Goal: Task Accomplishment & Management: Manage account settings

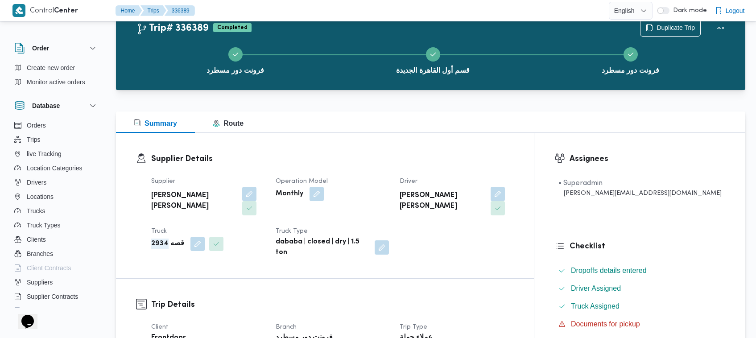
scroll to position [56, 0]
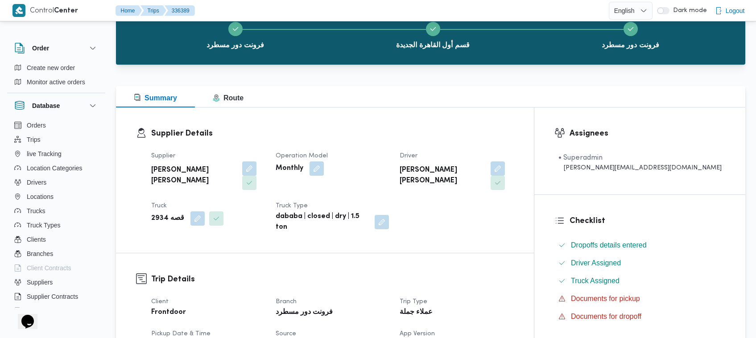
click at [415, 74] on div at bounding box center [431, 70] width 630 height 11
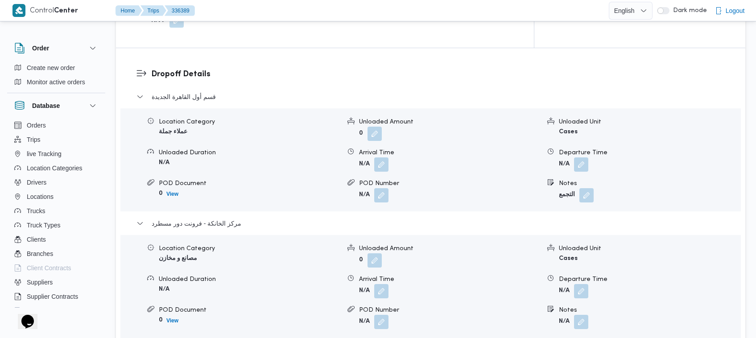
scroll to position [846, 0]
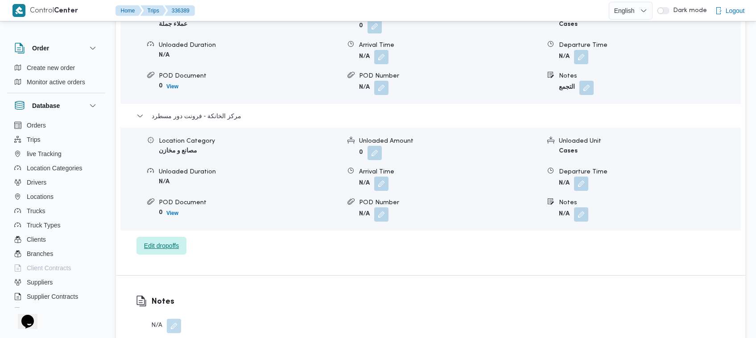
click at [168, 241] on span "Edit dropoffs" at bounding box center [161, 246] width 35 height 11
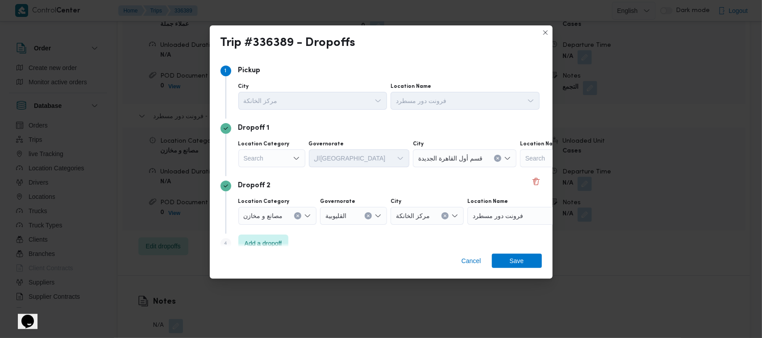
click at [286, 159] on div "Search" at bounding box center [271, 159] width 67 height 18
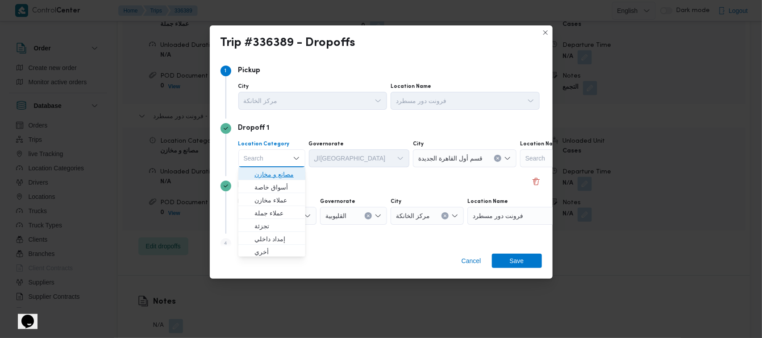
click at [272, 174] on span "مصانع و مخازن" at bounding box center [277, 174] width 46 height 11
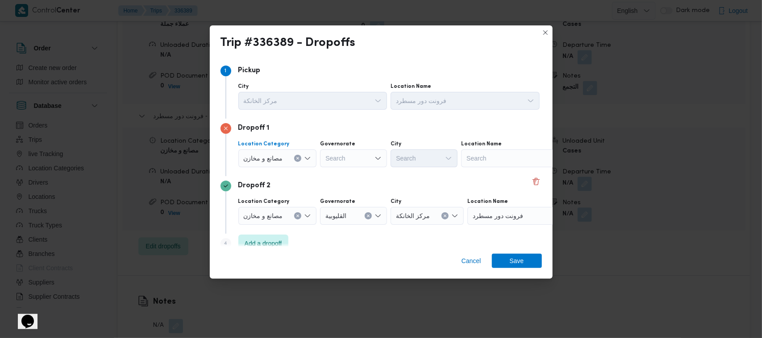
click at [299, 160] on icon "Clear input" at bounding box center [298, 159] width 4 height 4
click at [481, 153] on div "Search" at bounding box center [506, 159] width 112 height 18
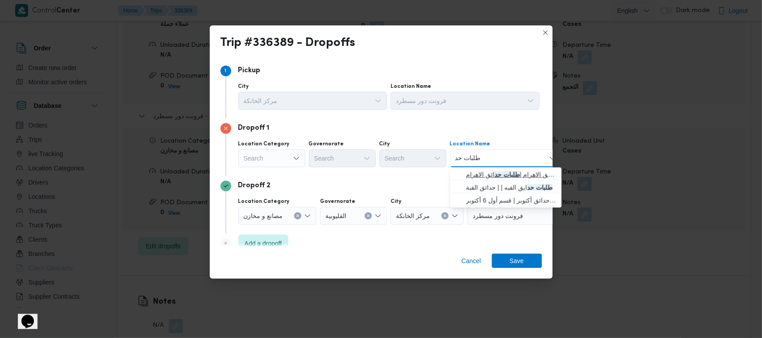
type input "طلبات حد"
click at [488, 174] on span "طلبات مارت حدائق الاهرام | طلبات حد ائق الاهرام | null" at bounding box center [511, 174] width 90 height 11
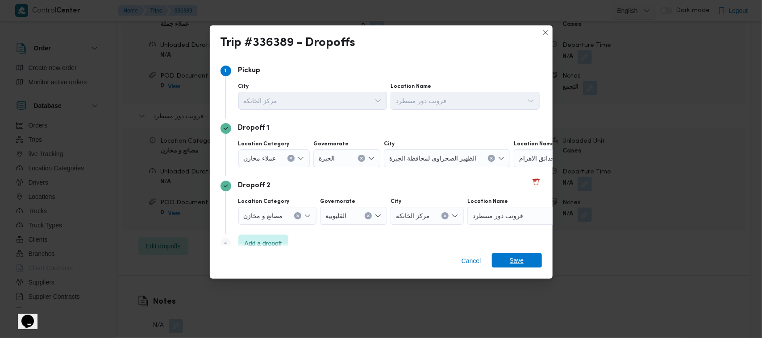
click at [515, 254] on span "Save" at bounding box center [517, 260] width 14 height 14
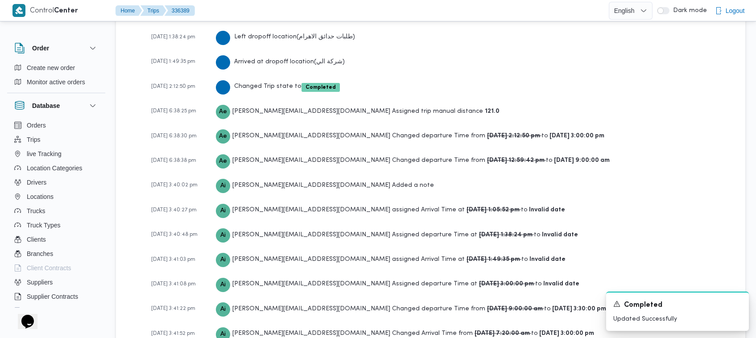
scroll to position [1739, 0]
